Goal: Transaction & Acquisition: Purchase product/service

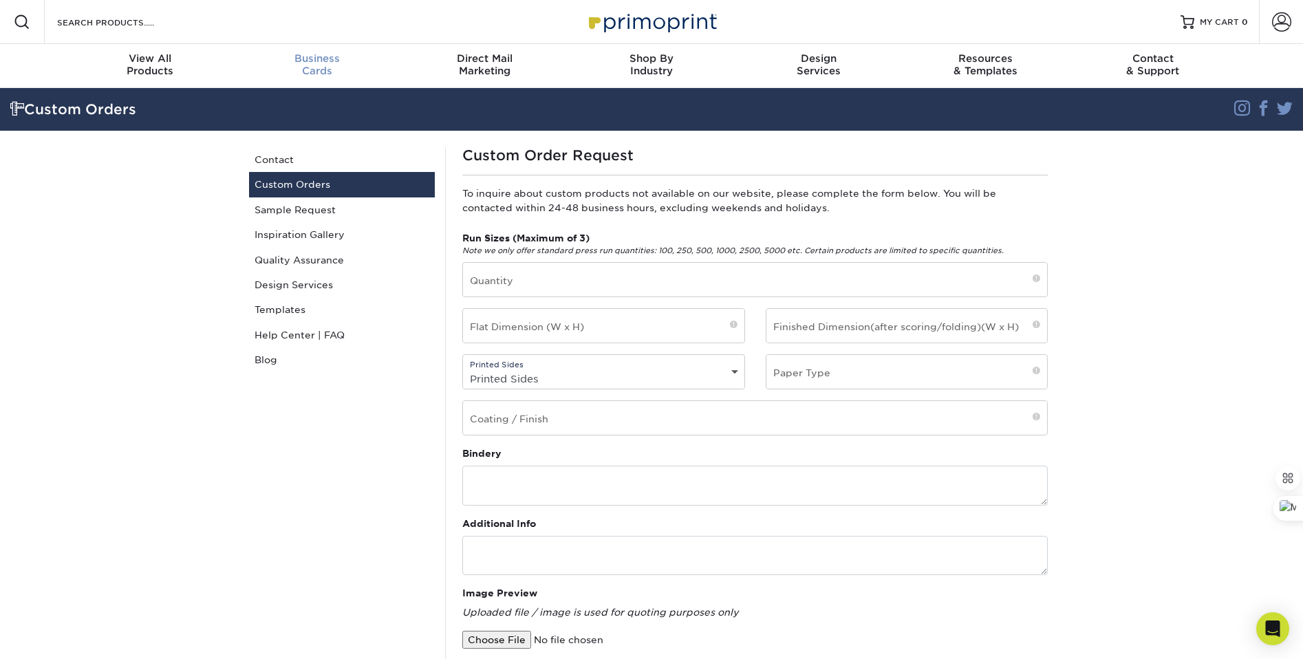
click at [312, 62] on span "Business" at bounding box center [317, 58] width 167 height 12
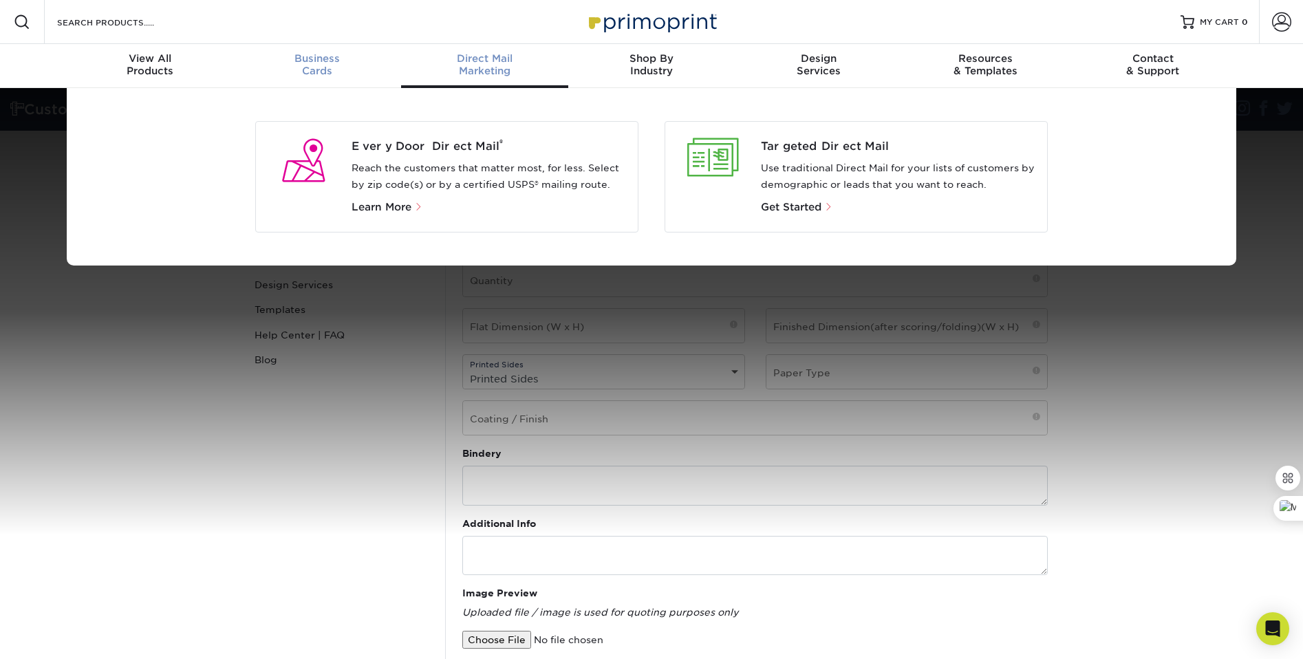
click at [324, 58] on span "Business" at bounding box center [317, 58] width 167 height 12
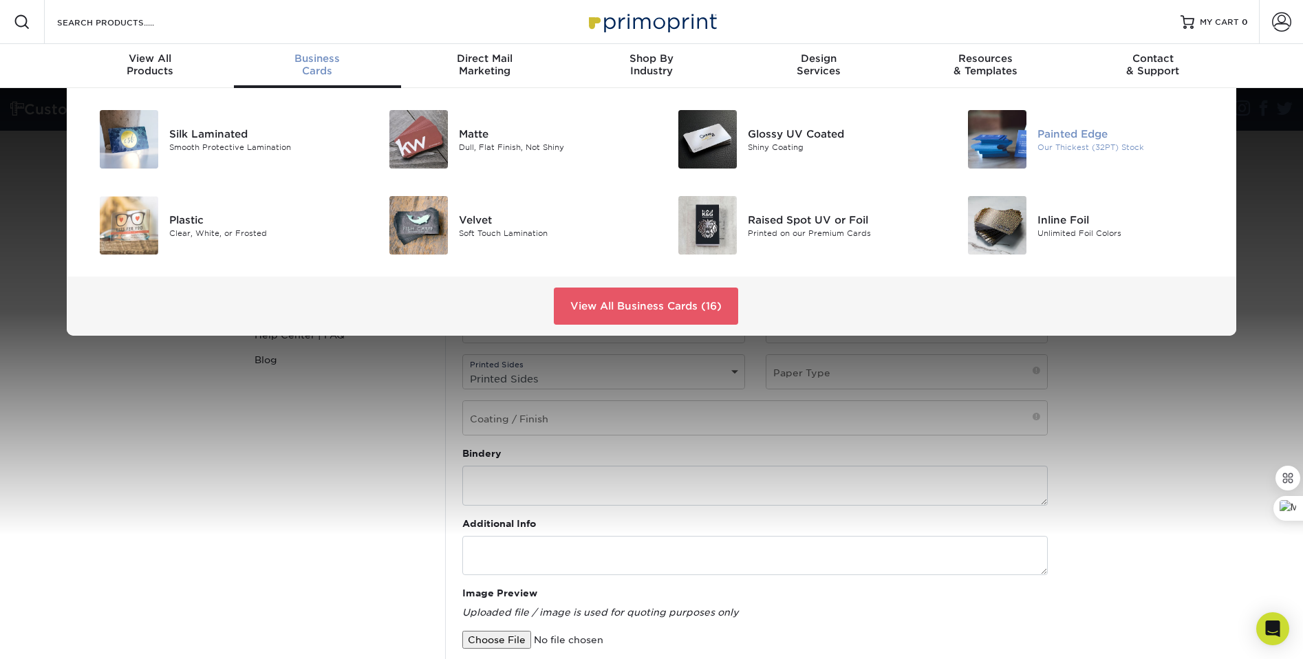
click at [1077, 133] on div "Painted Edge" at bounding box center [1129, 133] width 182 height 15
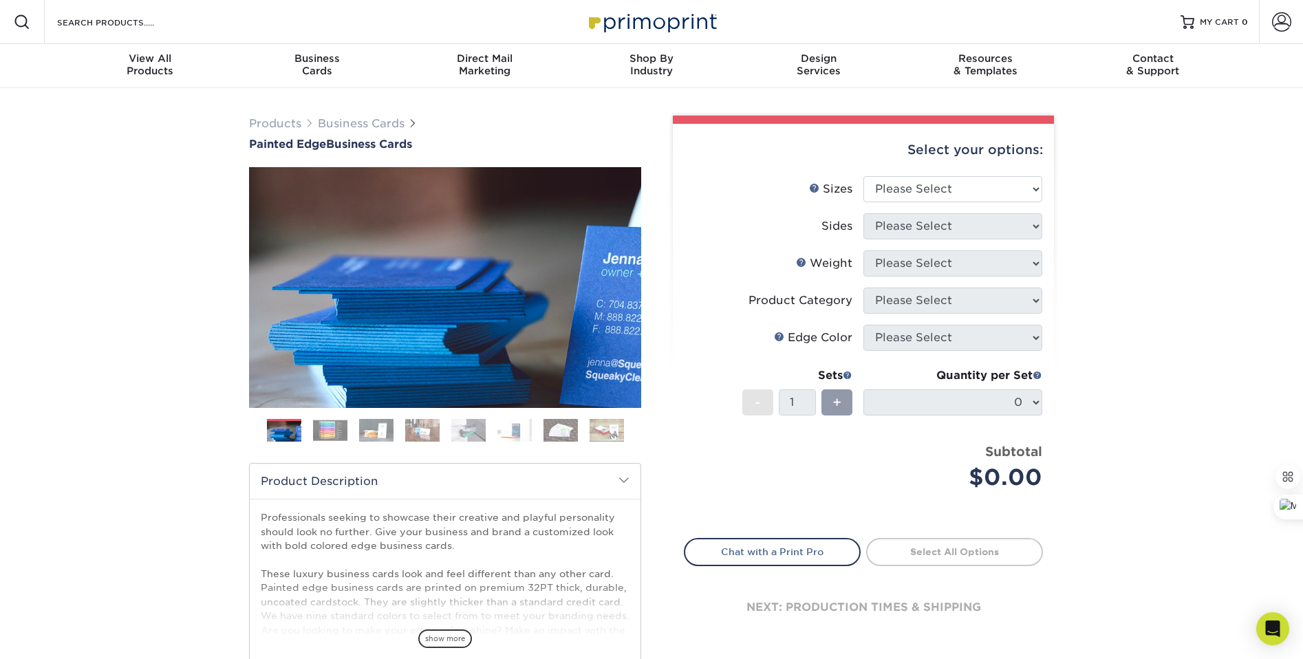
click at [325, 426] on img at bounding box center [330, 430] width 34 height 21
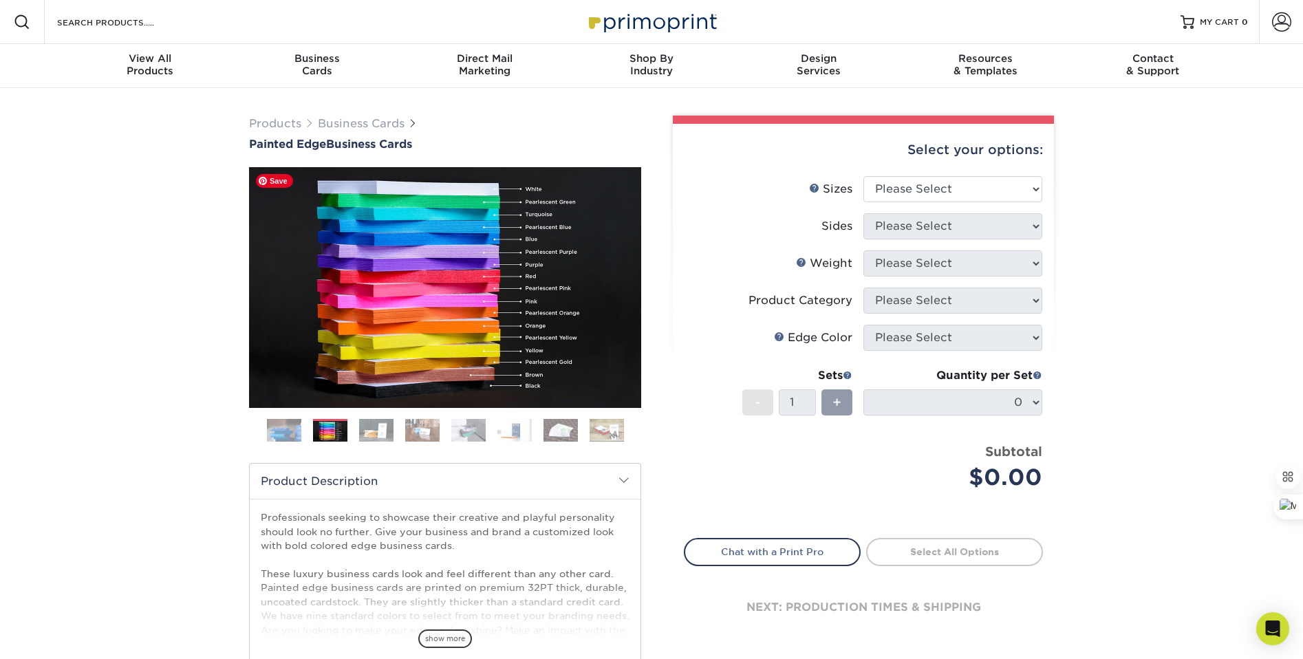
click at [678, 266] on div "Select your options: Sizes Help Sizes Please Select 2" x 3.5" - Standard 2.125"…" at bounding box center [863, 392] width 381 height 536
